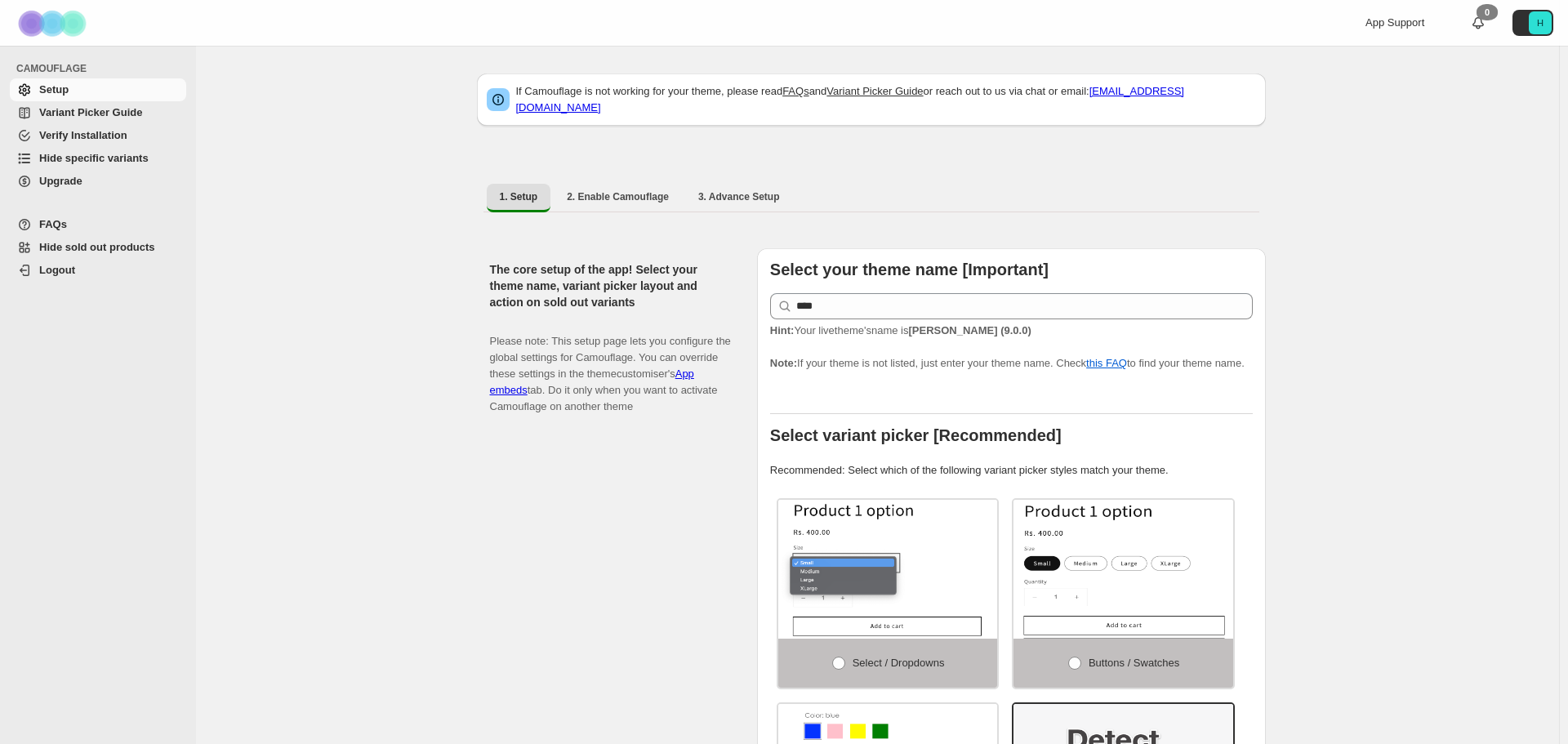
select select "**********"
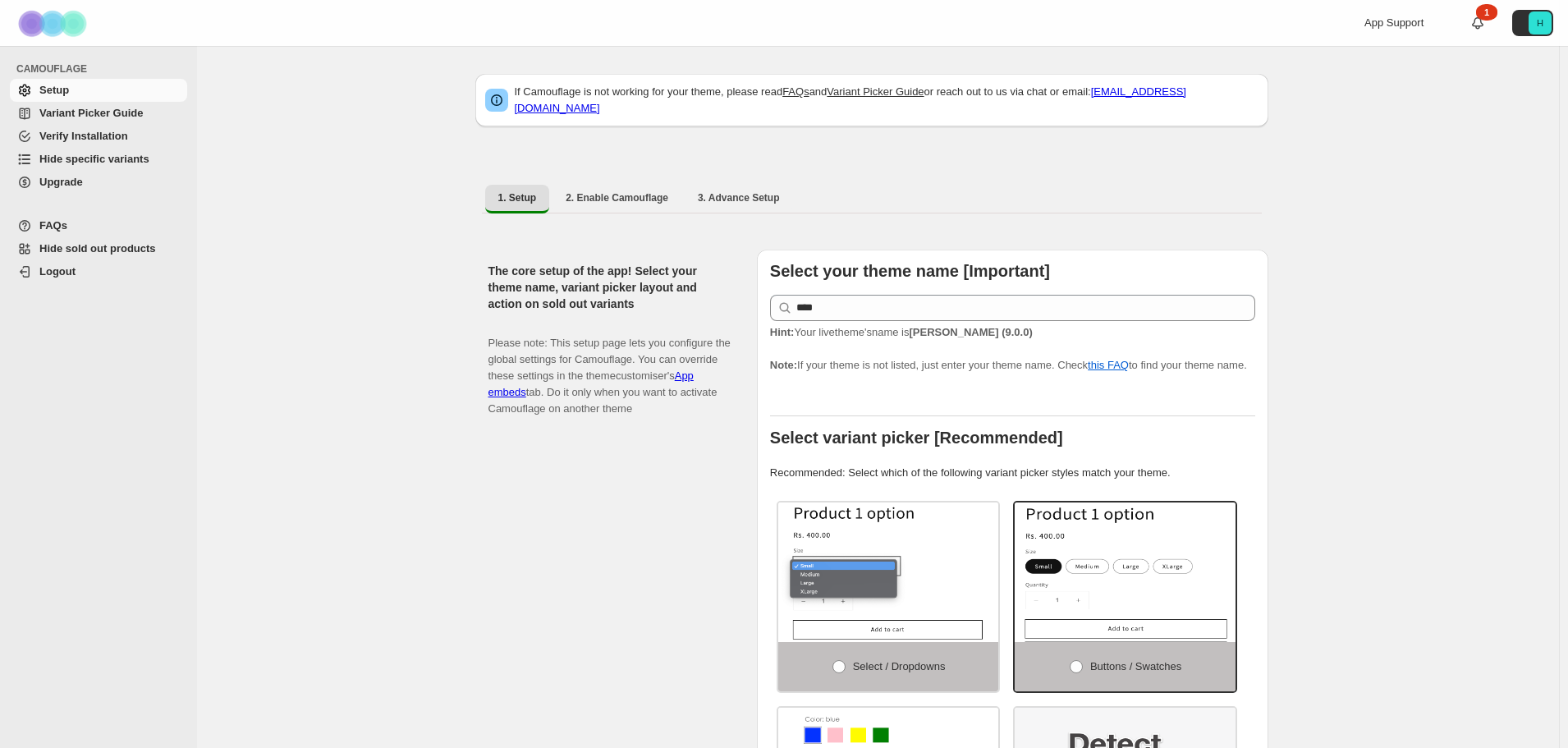
click at [106, 155] on span "Hide specific variants" at bounding box center [94, 159] width 110 height 12
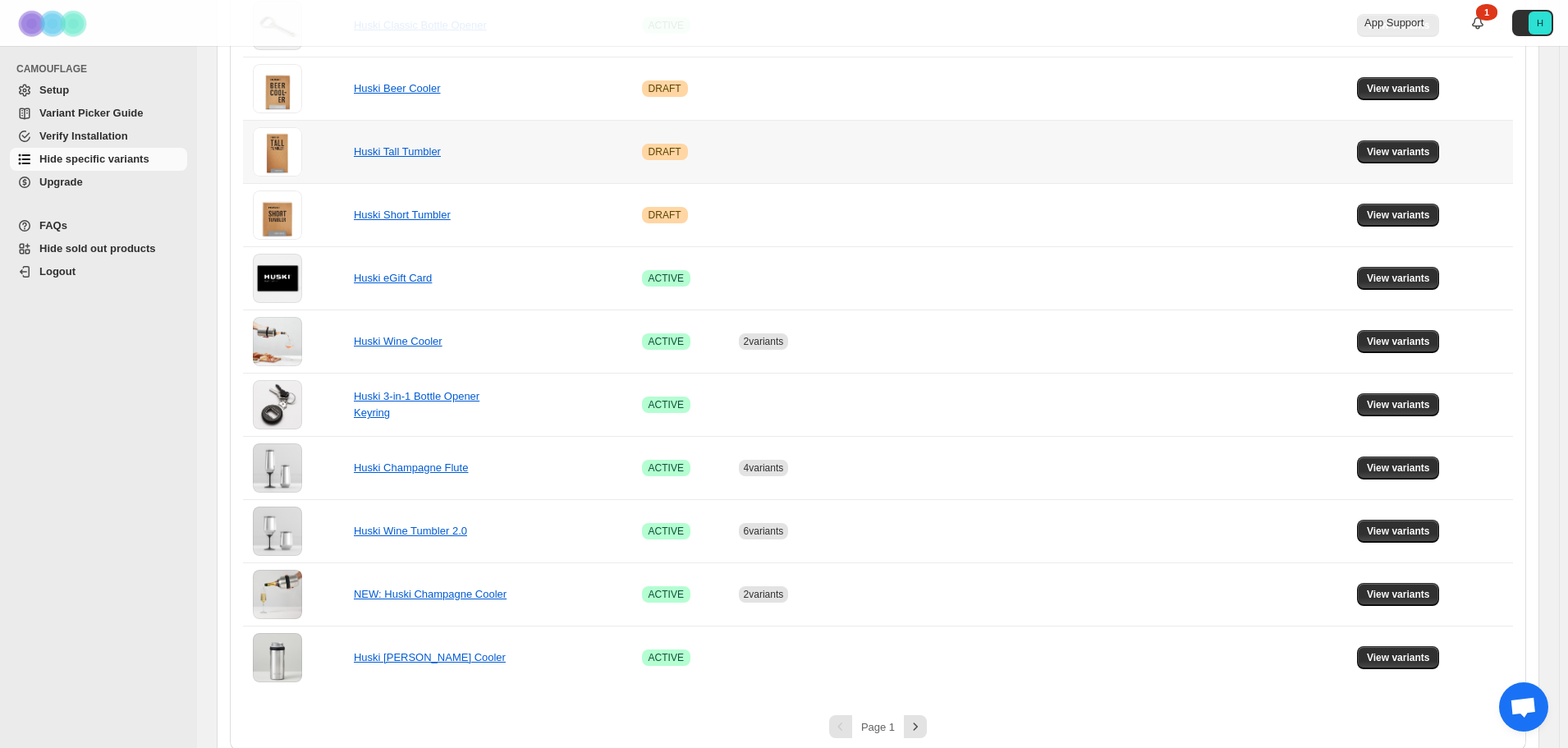
scroll to position [938, 0]
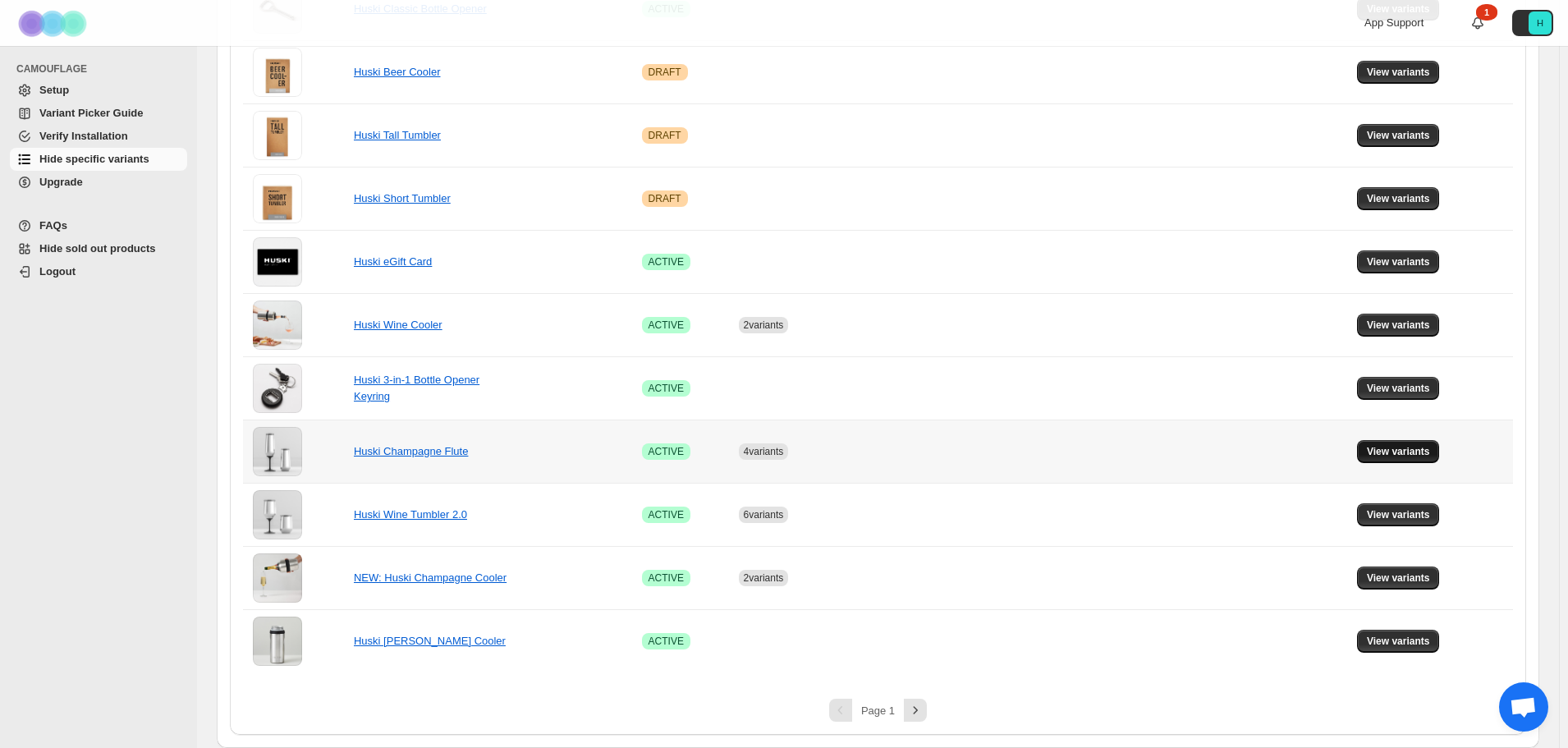
click at [1375, 443] on button "View variants" at bounding box center [1398, 452] width 83 height 23
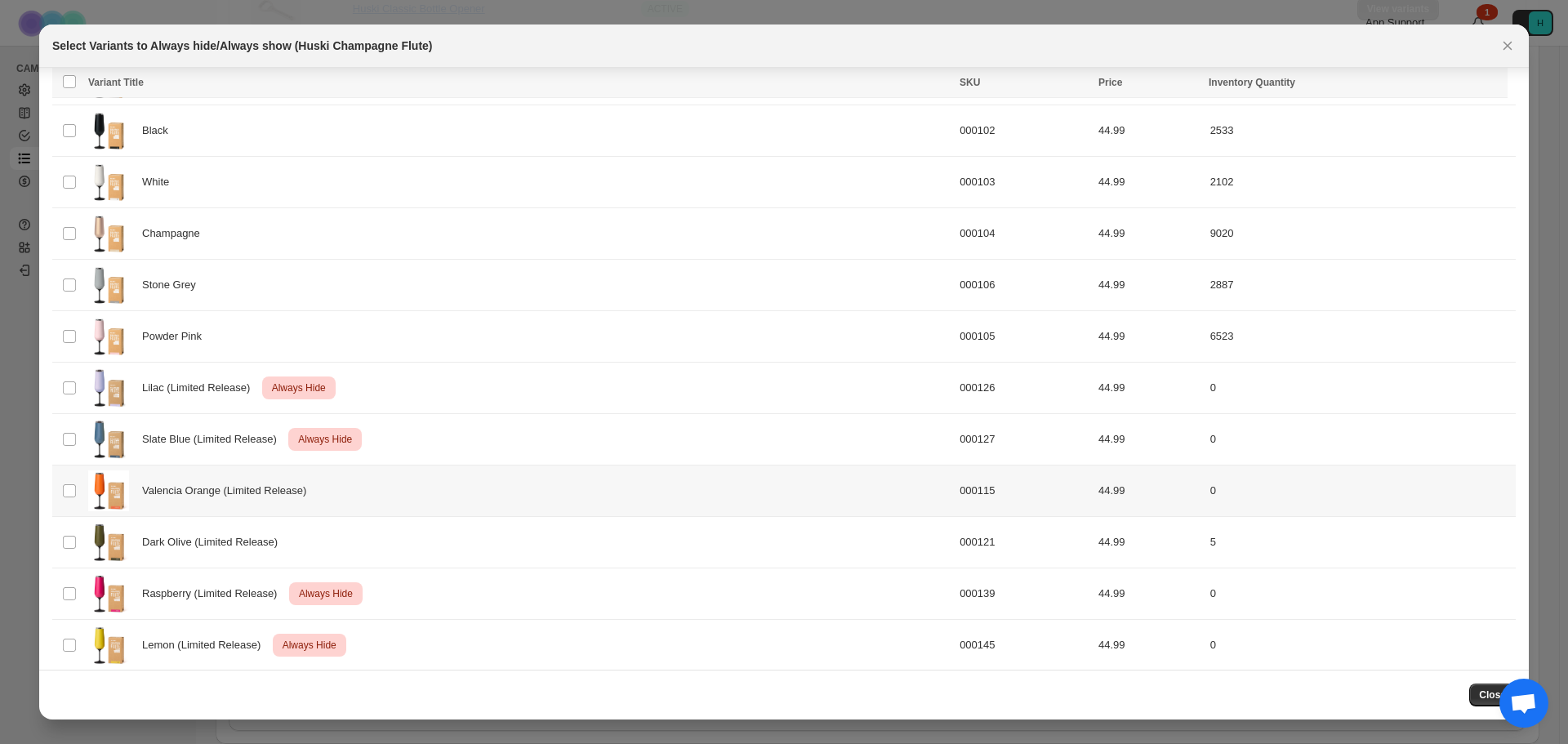
scroll to position [104, 0]
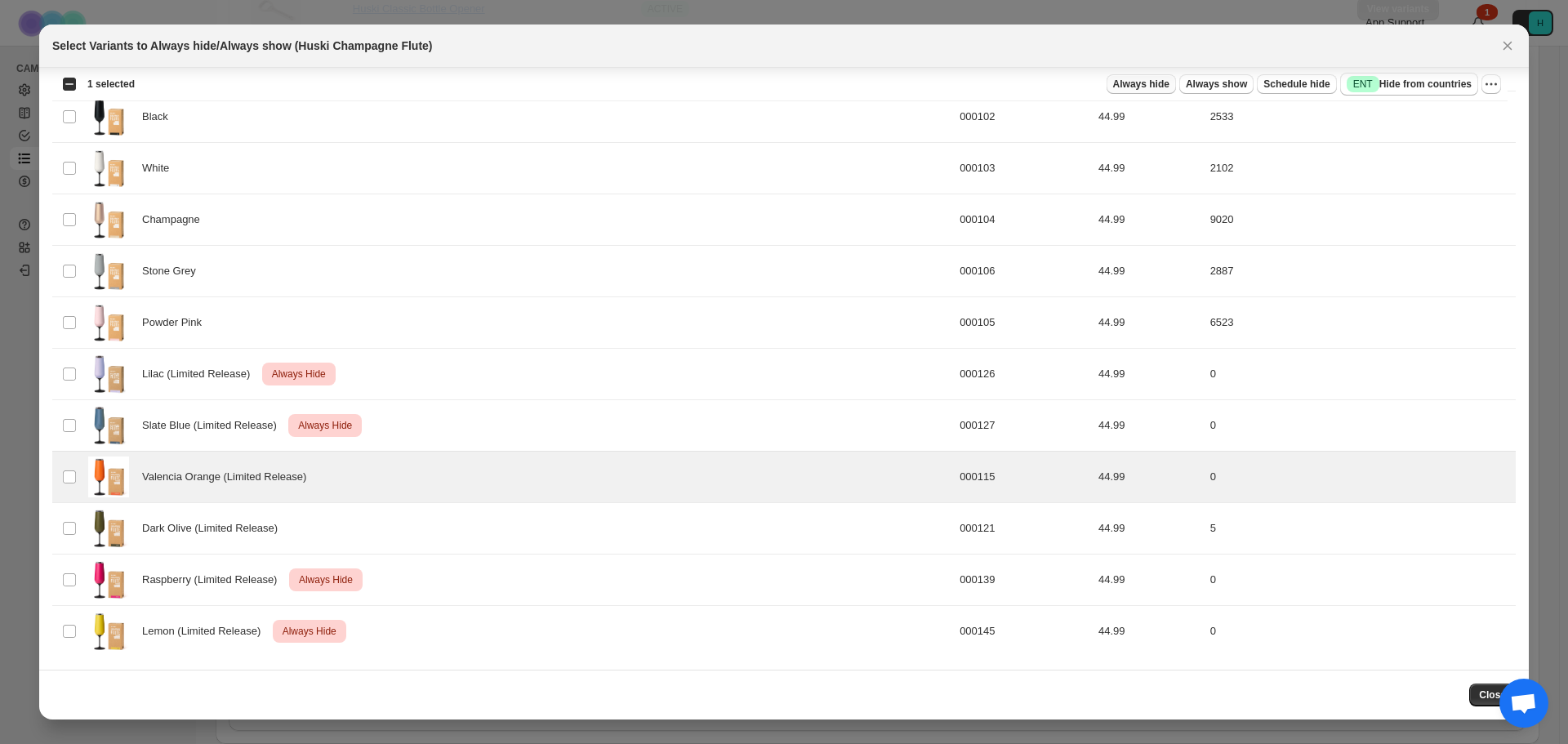
click at [1168, 89] on span "Always hide" at bounding box center [1141, 85] width 56 height 13
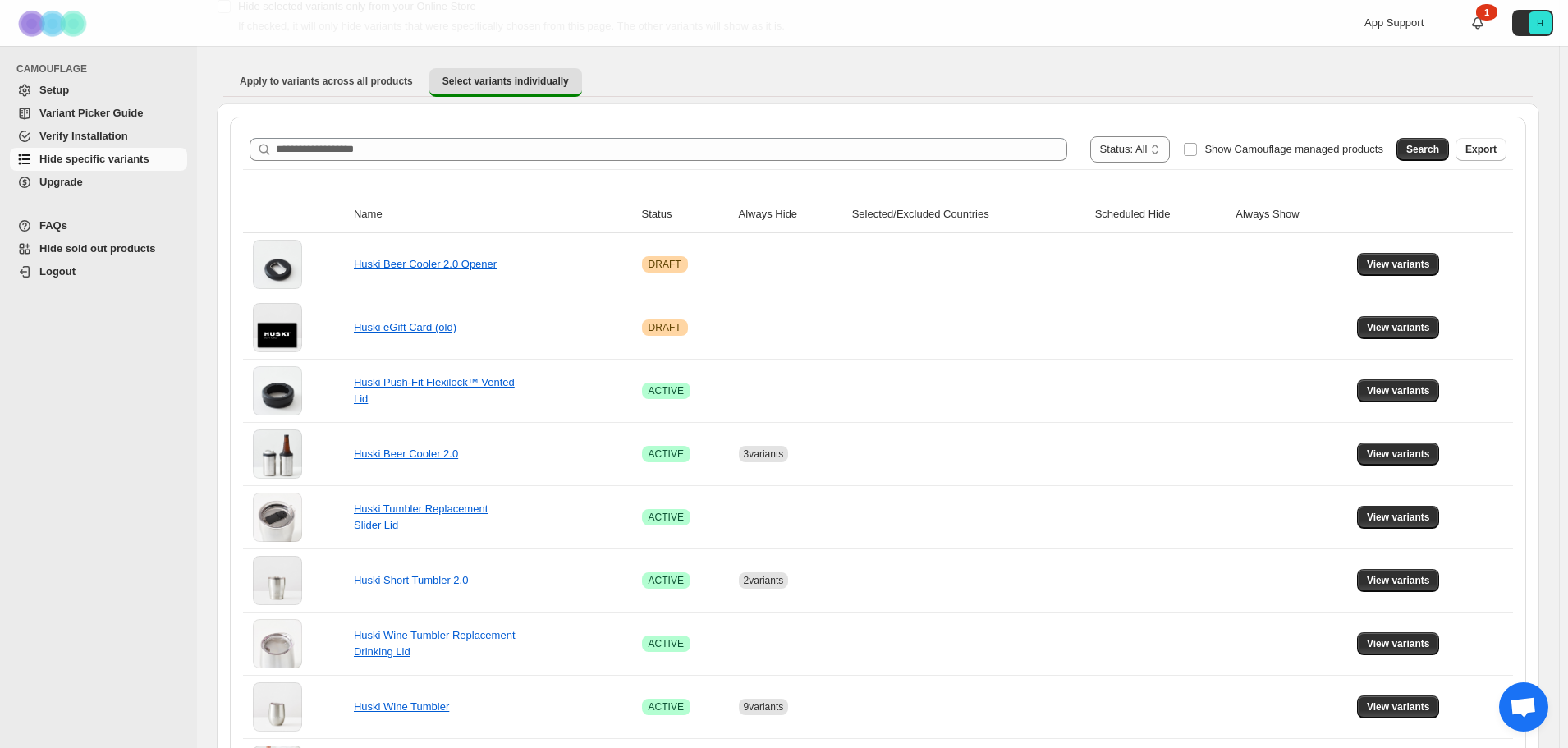
scroll to position [0, 0]
